Goal: Navigation & Orientation: Find specific page/section

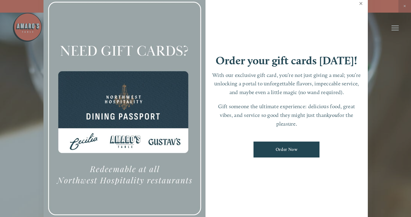
click at [360, 2] on link "Close" at bounding box center [361, 4] width 12 height 17
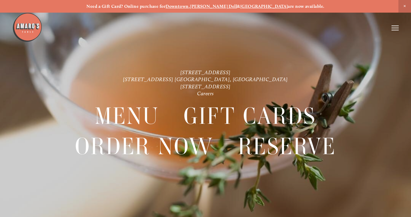
click at [400, 29] on div at bounding box center [205, 108] width 411 height 217
click at [396, 29] on icon at bounding box center [395, 27] width 7 height 5
click at [289, 28] on span "Menu" at bounding box center [289, 27] width 11 height 5
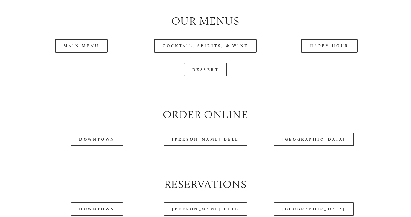
scroll to position [593, 0]
